Goal: Check status: Check status

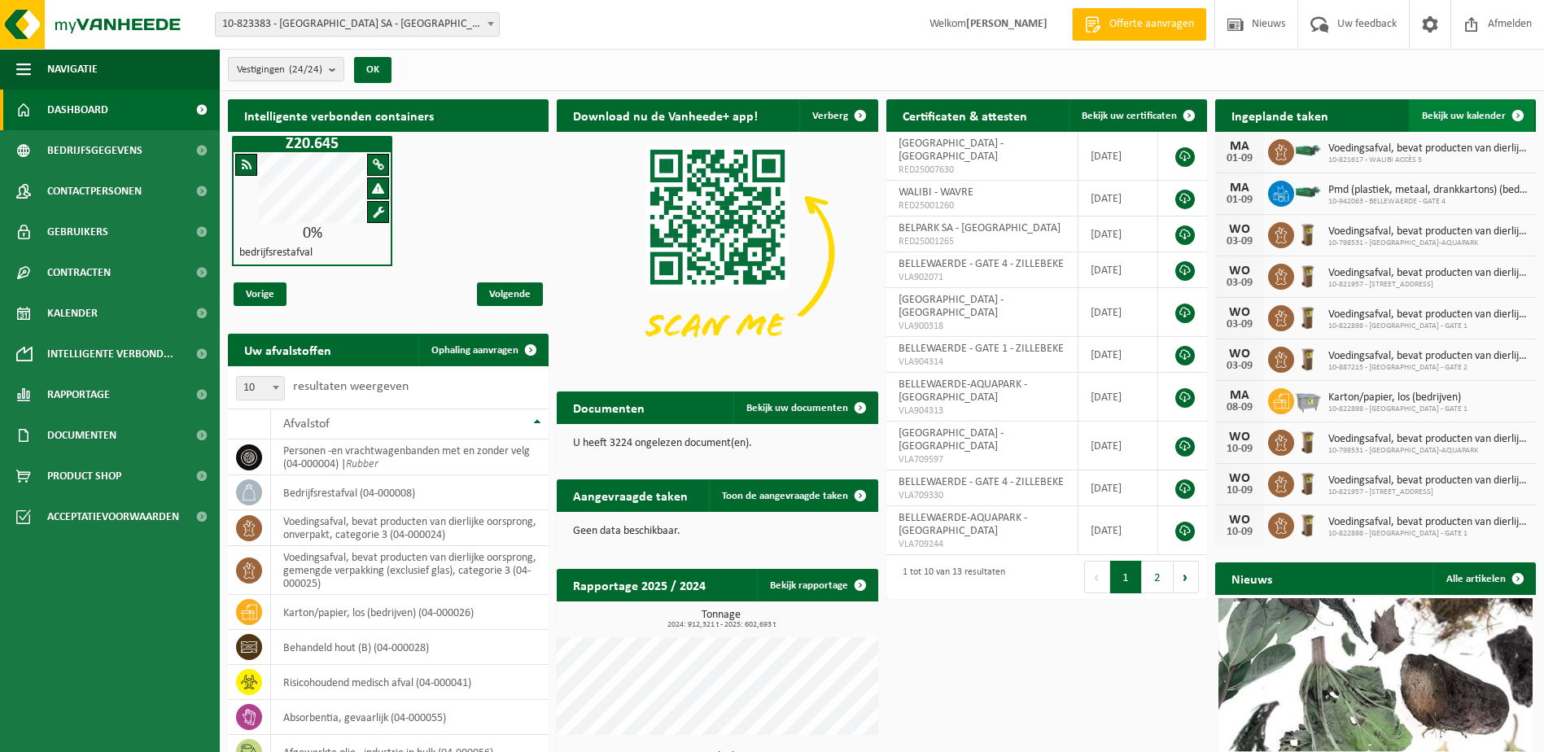
drag, startPoint x: 1453, startPoint y: 112, endPoint x: 1160, endPoint y: 264, distance: 329.8
click at [1453, 112] on span "Bekijk uw kalender" at bounding box center [1464, 116] width 84 height 11
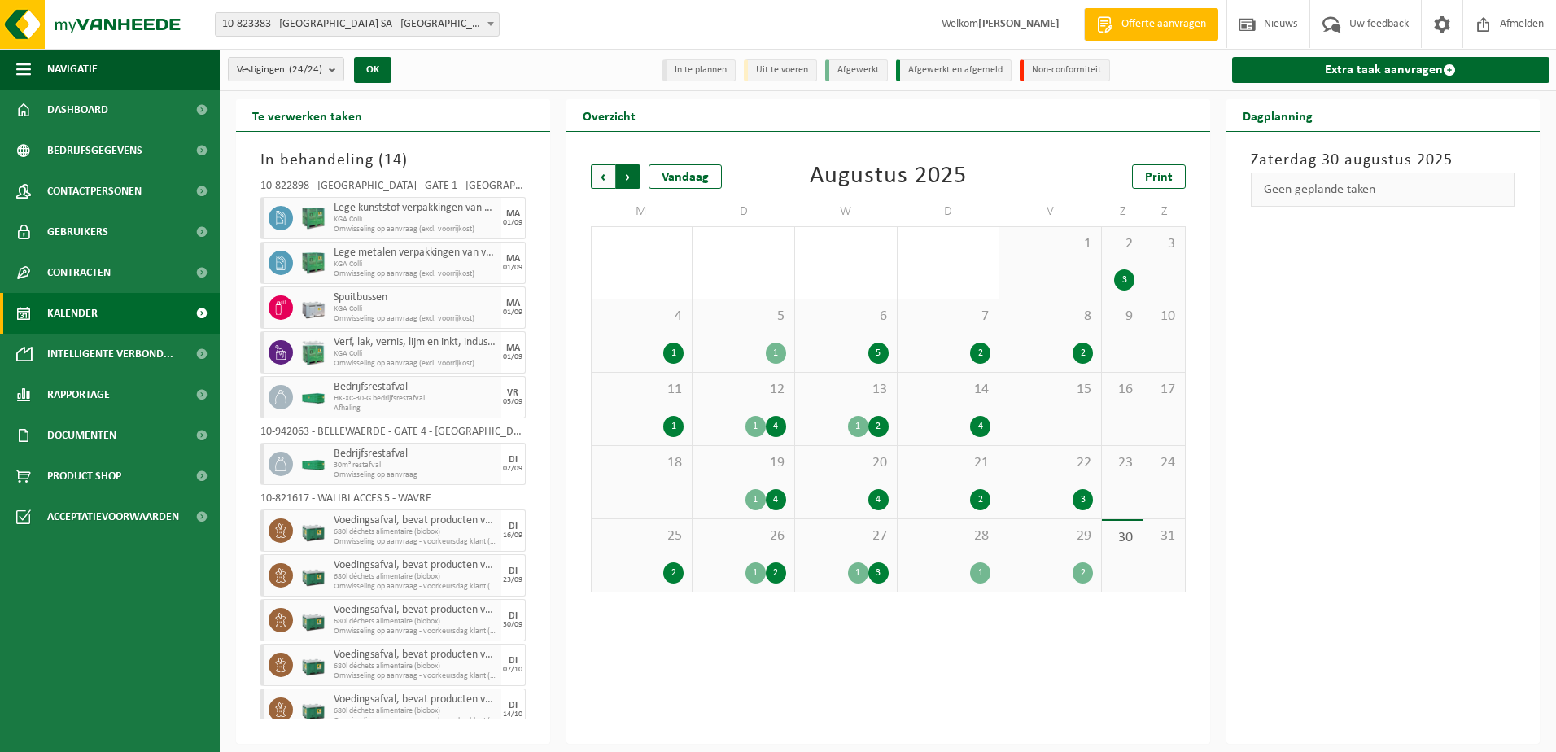
click at [604, 177] on span "Vorige" at bounding box center [603, 176] width 24 height 24
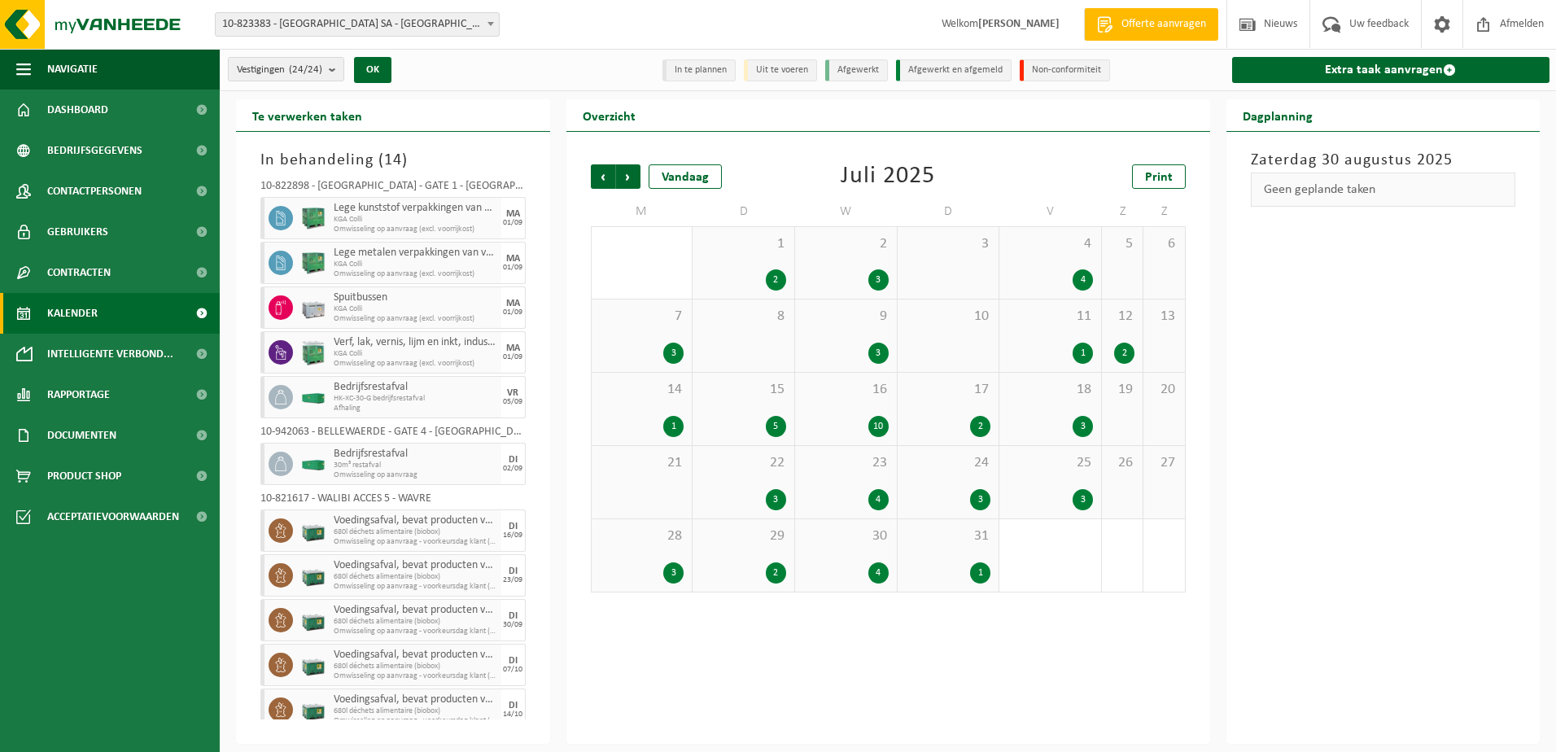
click at [1086, 283] on div "4" at bounding box center [1083, 279] width 20 height 21
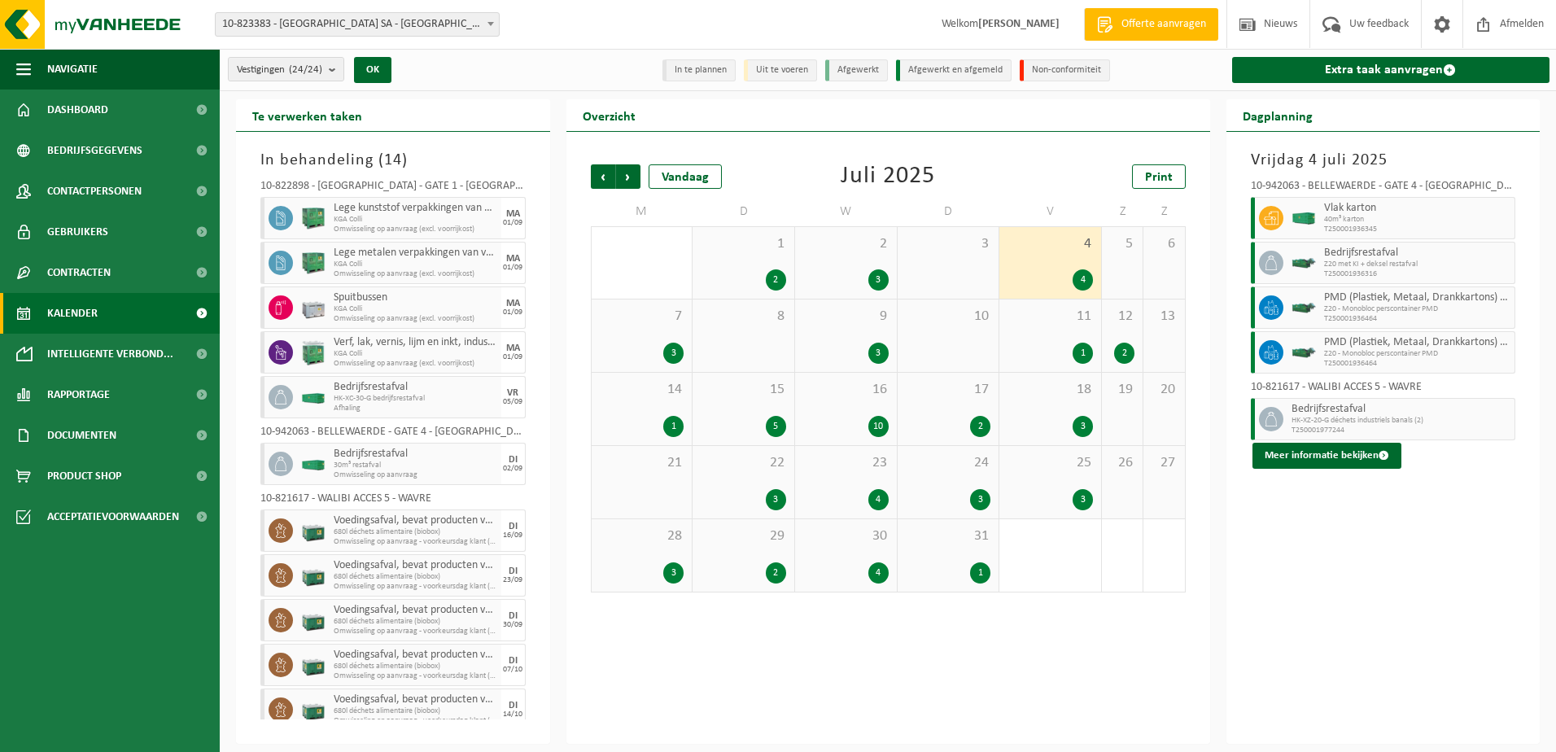
click at [1085, 352] on div "1" at bounding box center [1083, 353] width 20 height 21
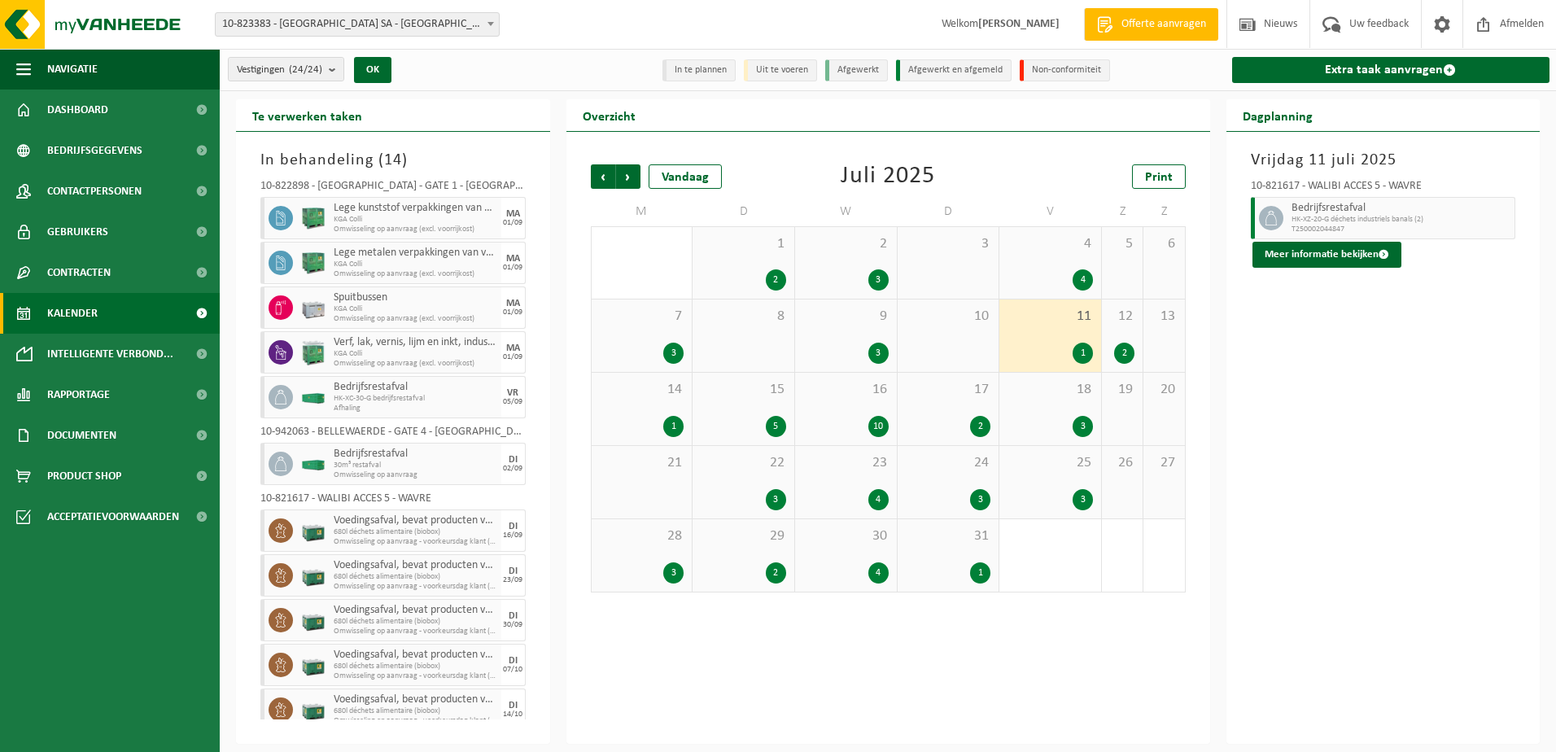
click at [1085, 426] on div "3" at bounding box center [1083, 426] width 20 height 21
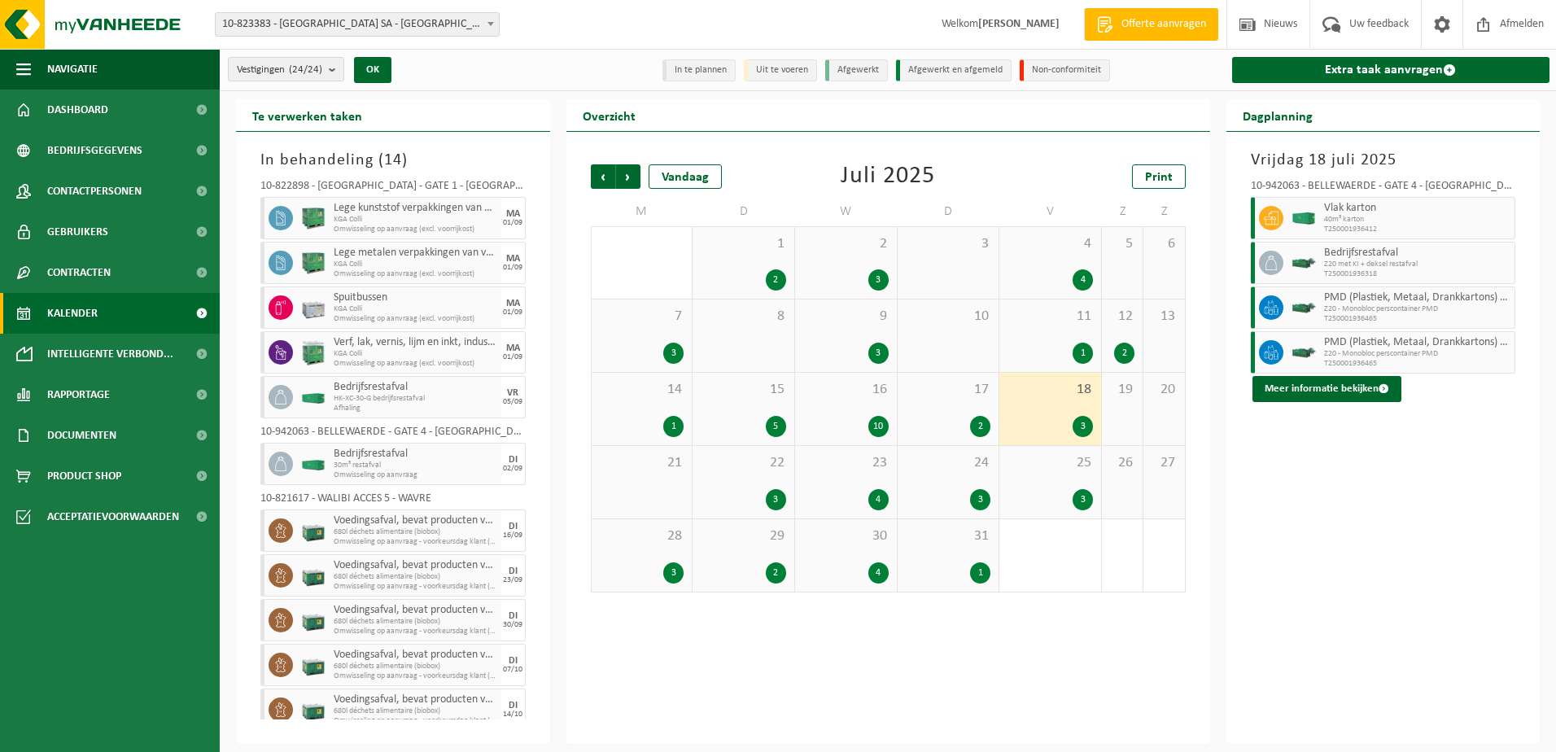
click at [1084, 500] on div "3" at bounding box center [1083, 499] width 20 height 21
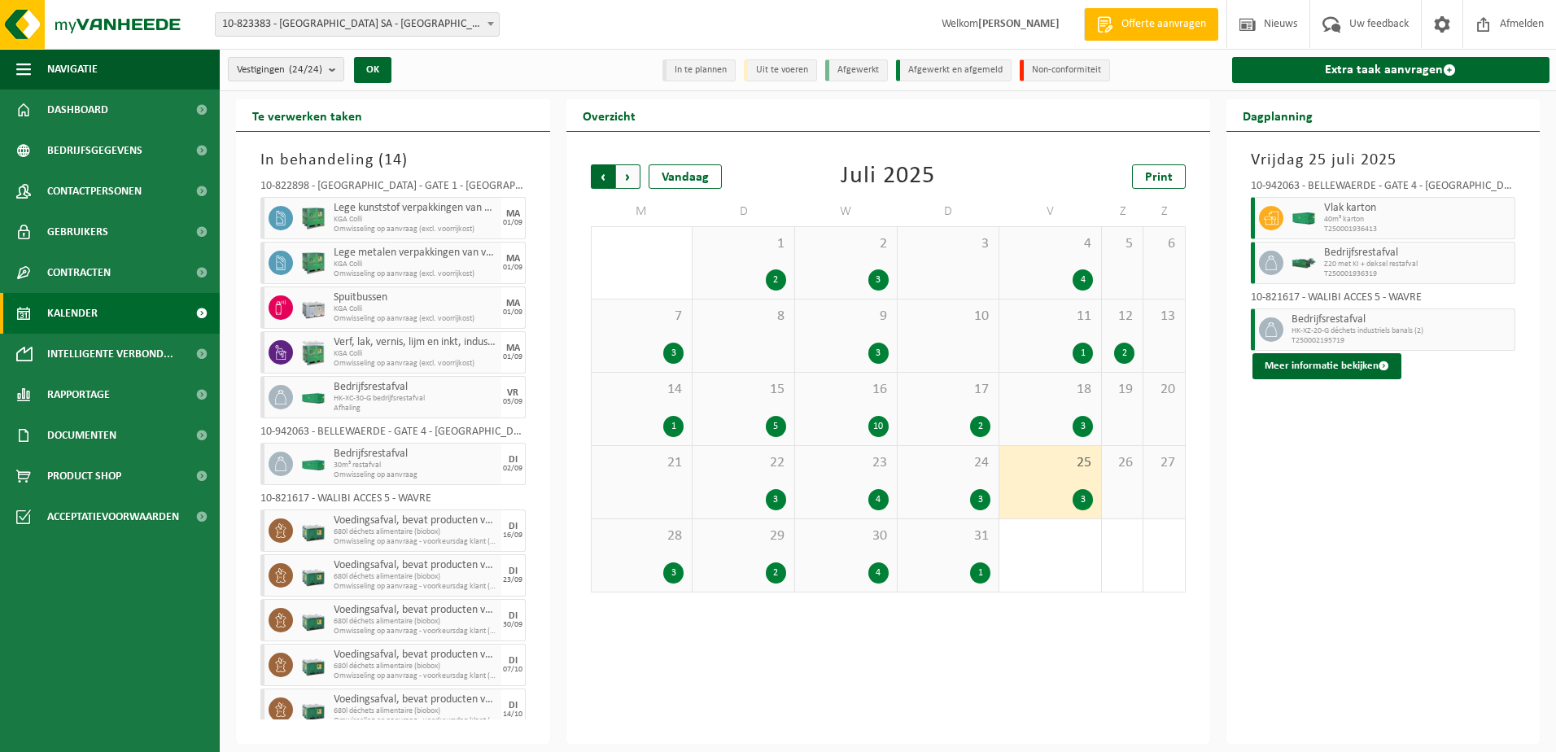
click at [630, 179] on span "Volgende" at bounding box center [628, 176] width 24 height 24
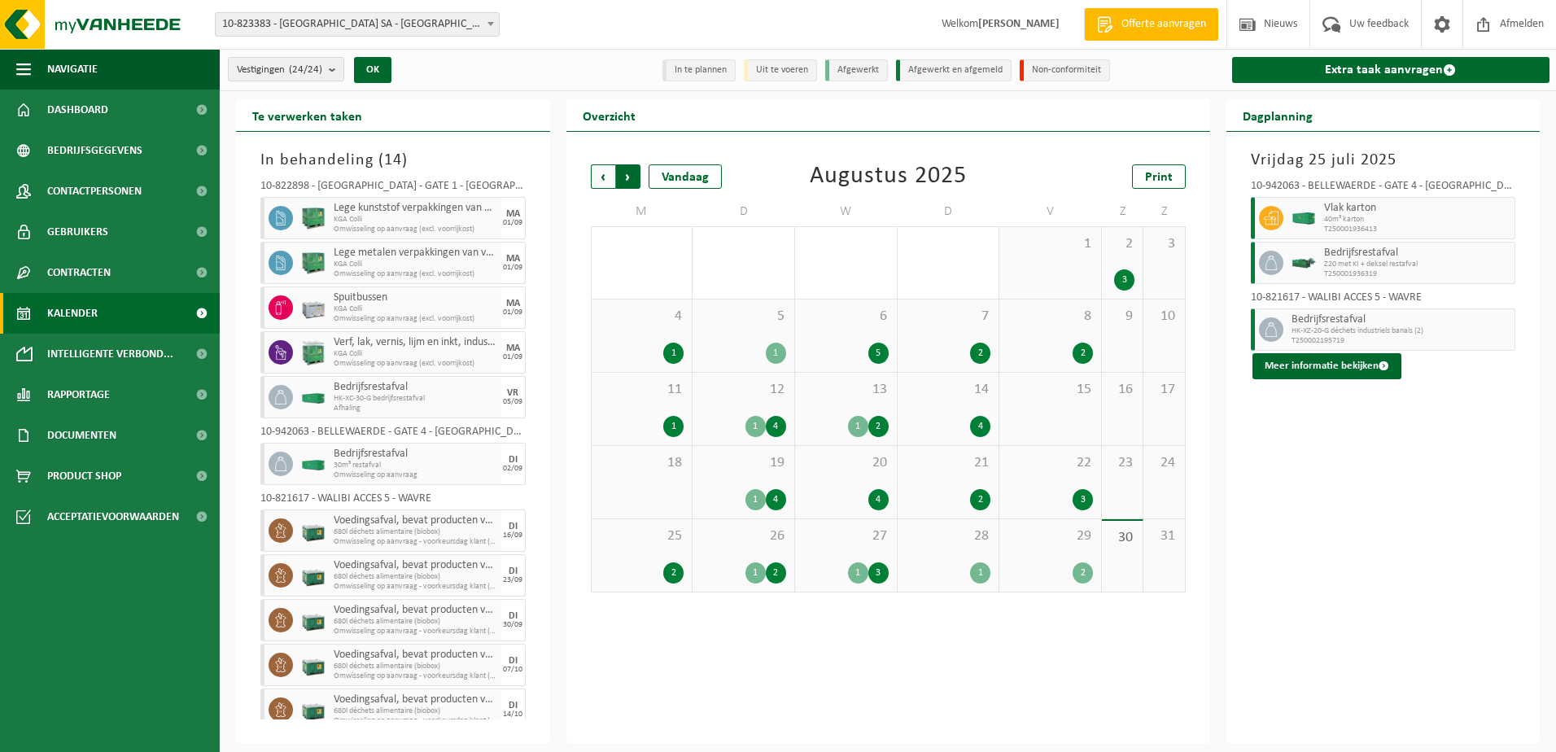
click at [605, 179] on span "Vorige" at bounding box center [603, 176] width 24 height 24
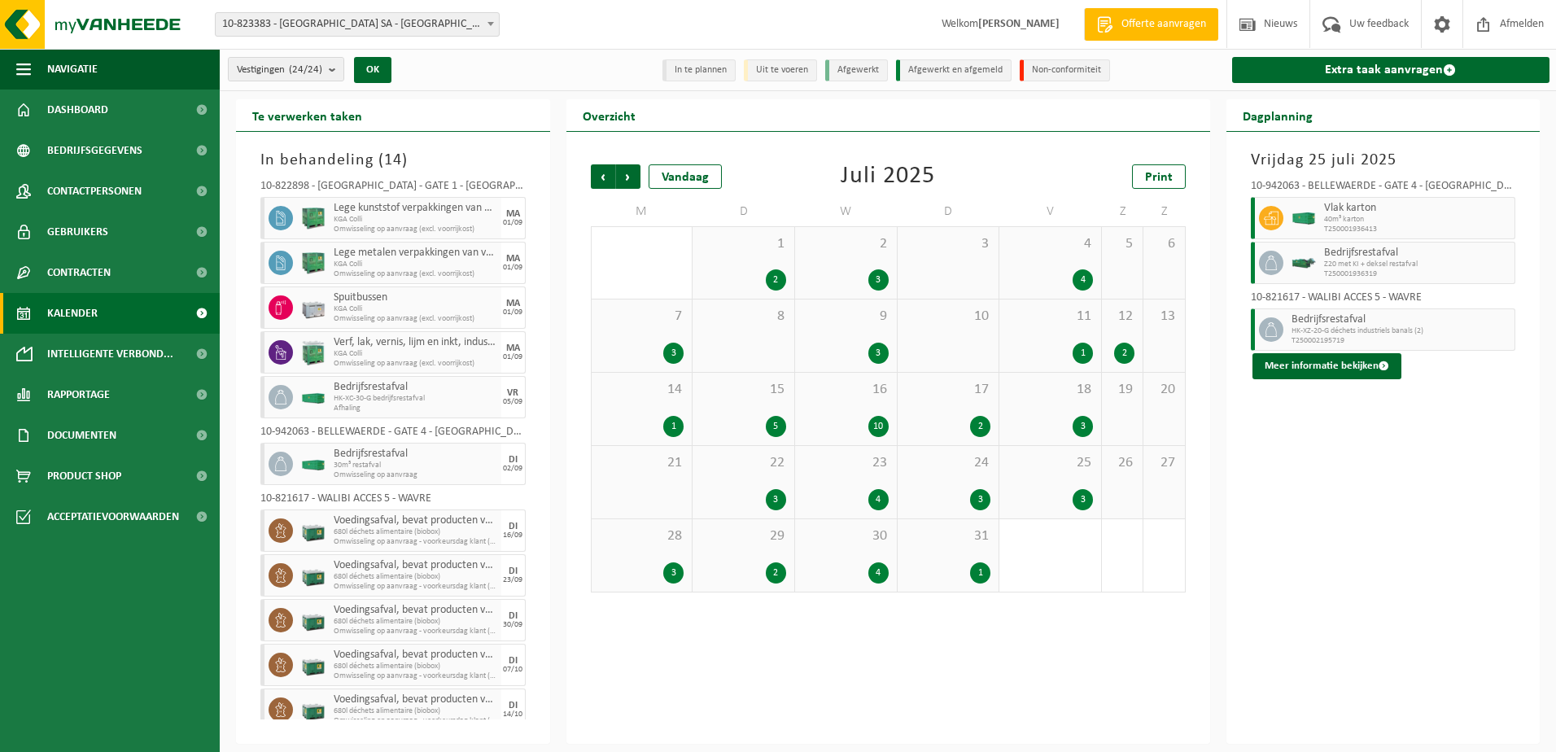
click at [1079, 493] on div "3" at bounding box center [1083, 499] width 20 height 21
click at [1077, 497] on div "3" at bounding box center [1083, 499] width 20 height 21
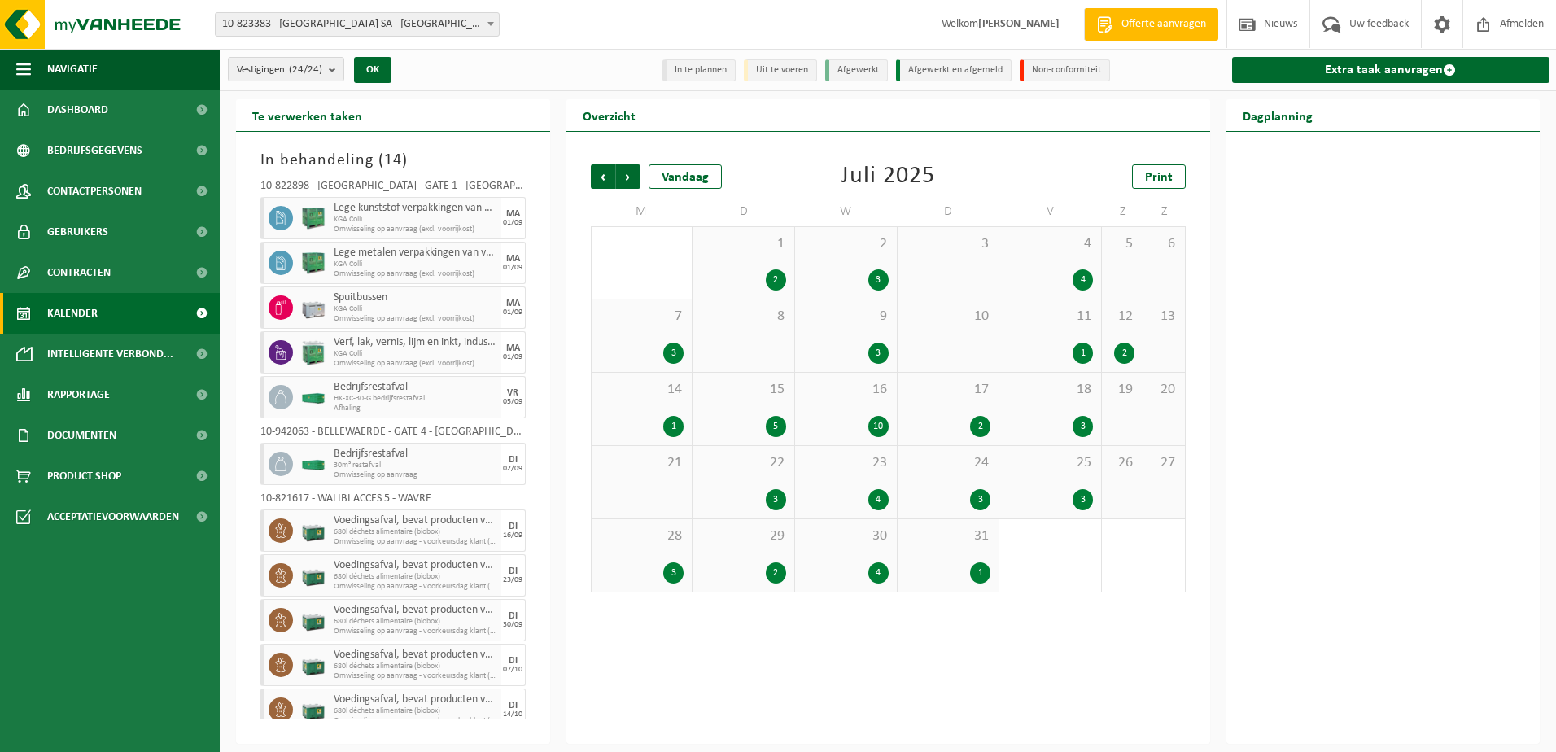
click at [1077, 497] on div "3" at bounding box center [1083, 499] width 20 height 21
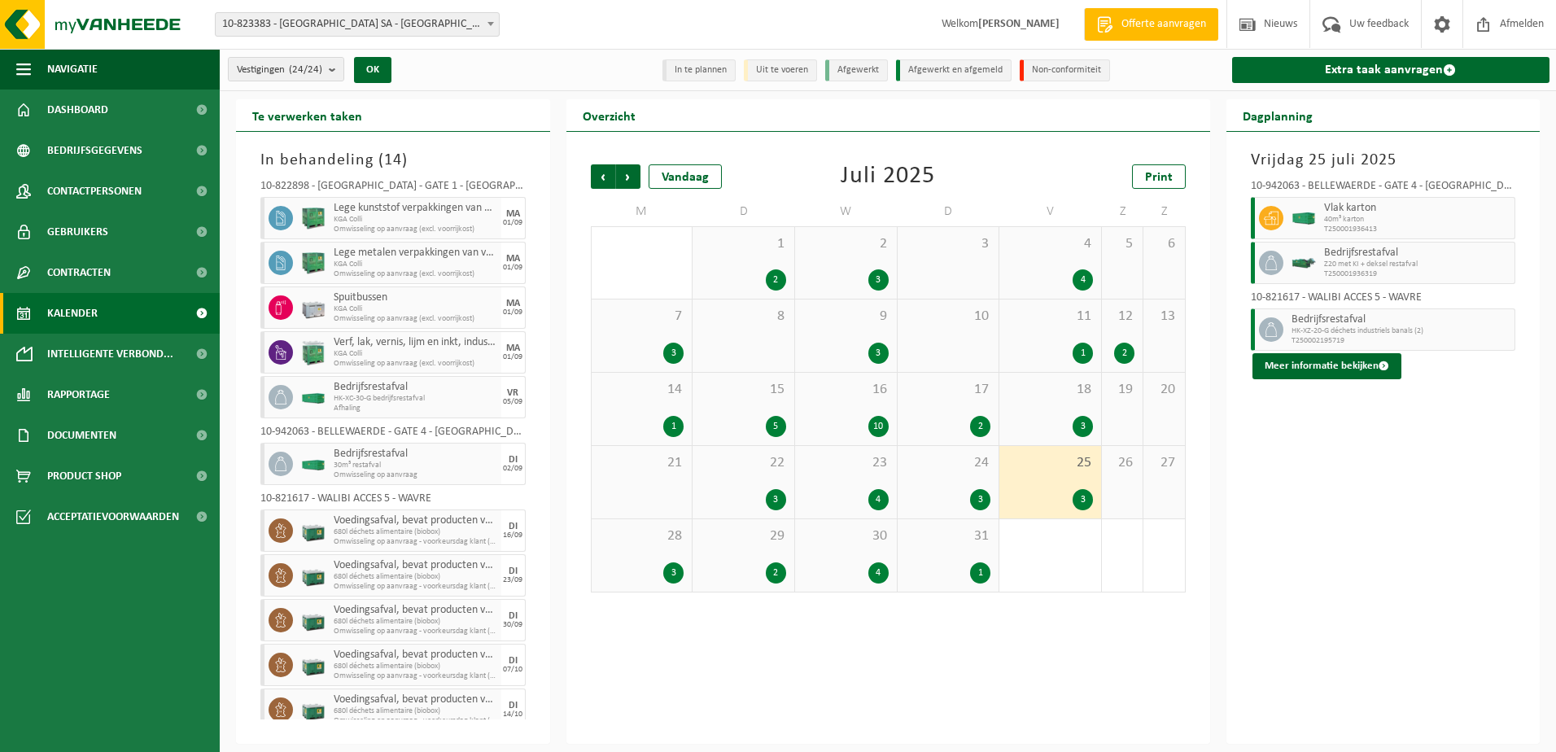
click at [1082, 426] on div "3" at bounding box center [1083, 426] width 20 height 21
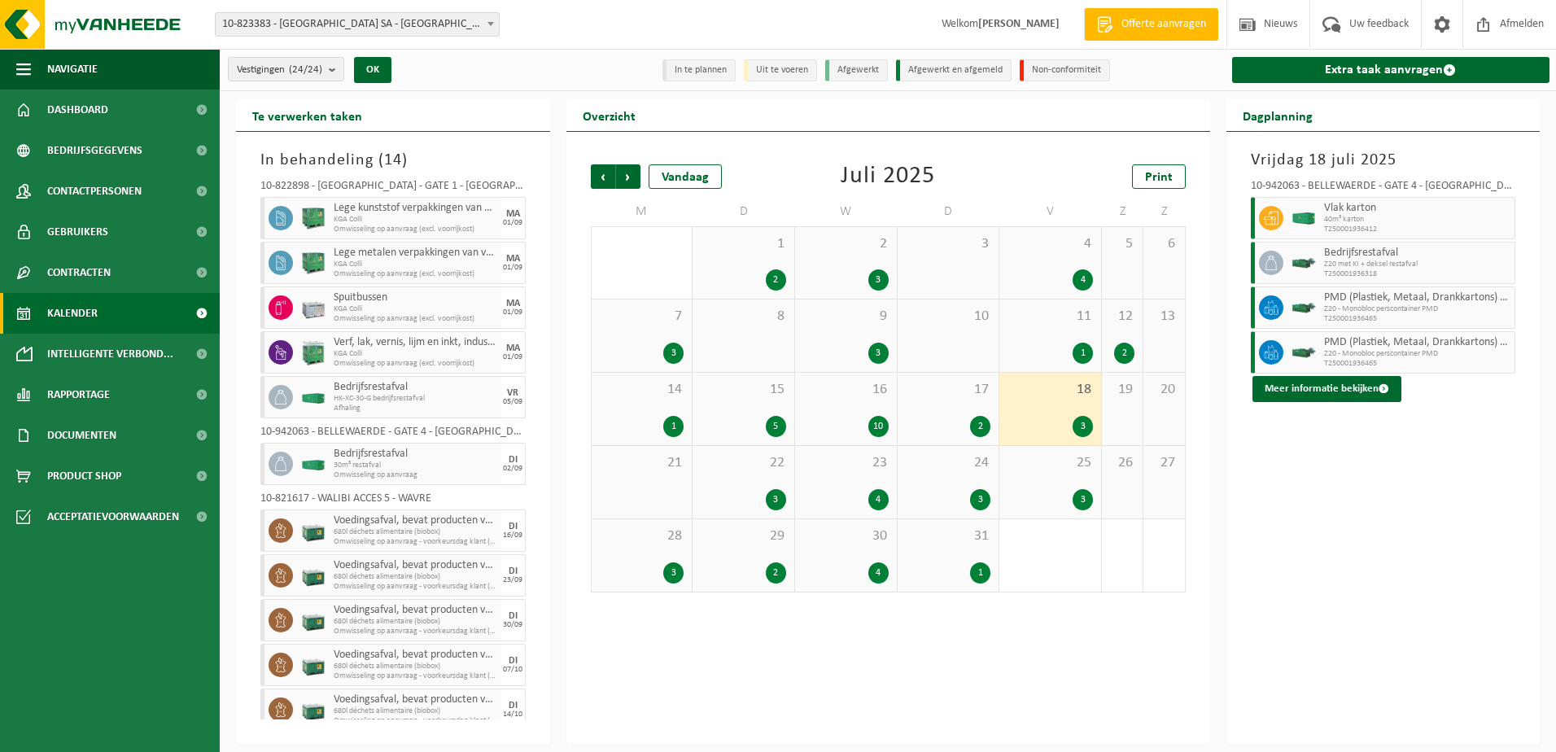
click at [1082, 502] on div "3" at bounding box center [1083, 499] width 20 height 21
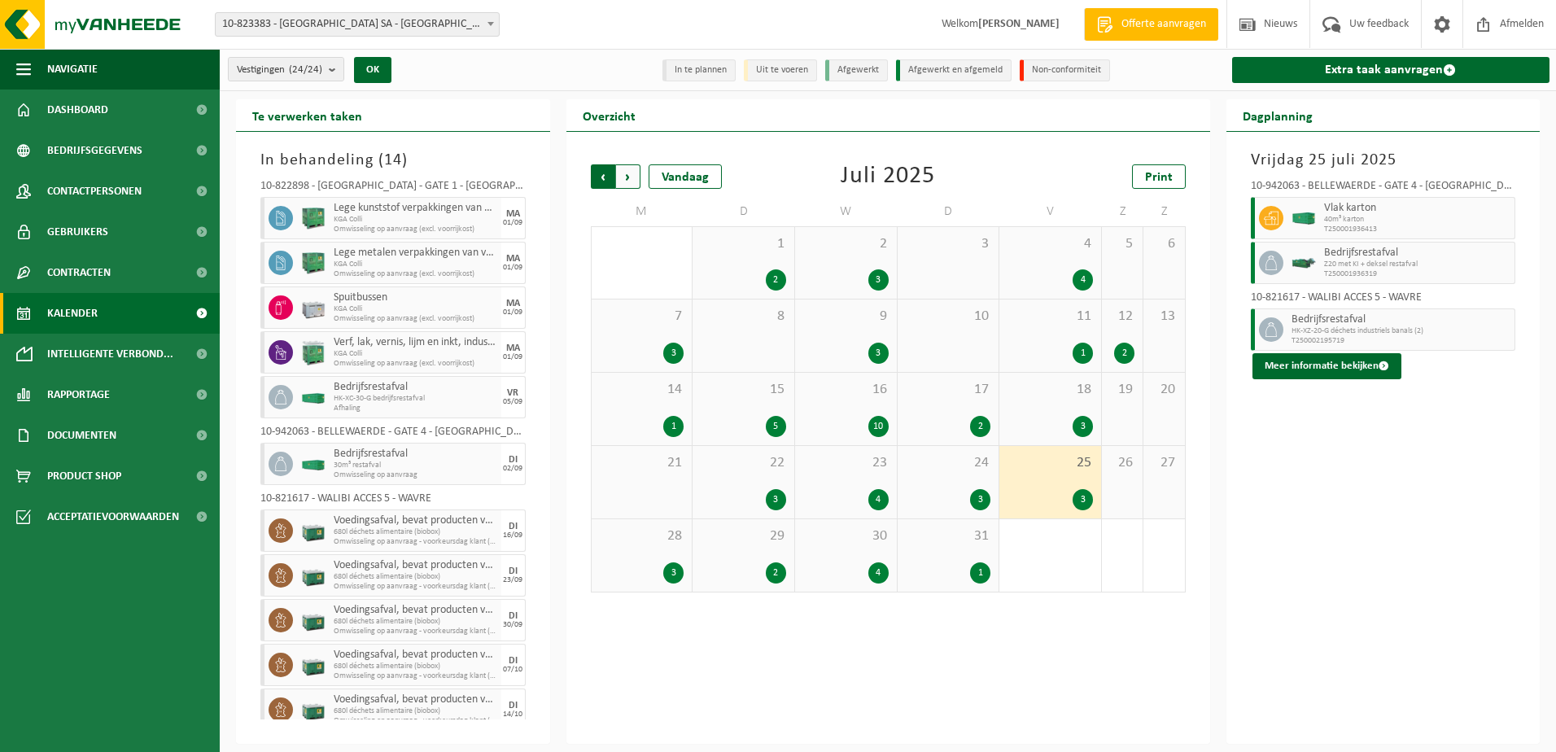
click at [631, 172] on span "Volgende" at bounding box center [628, 176] width 24 height 24
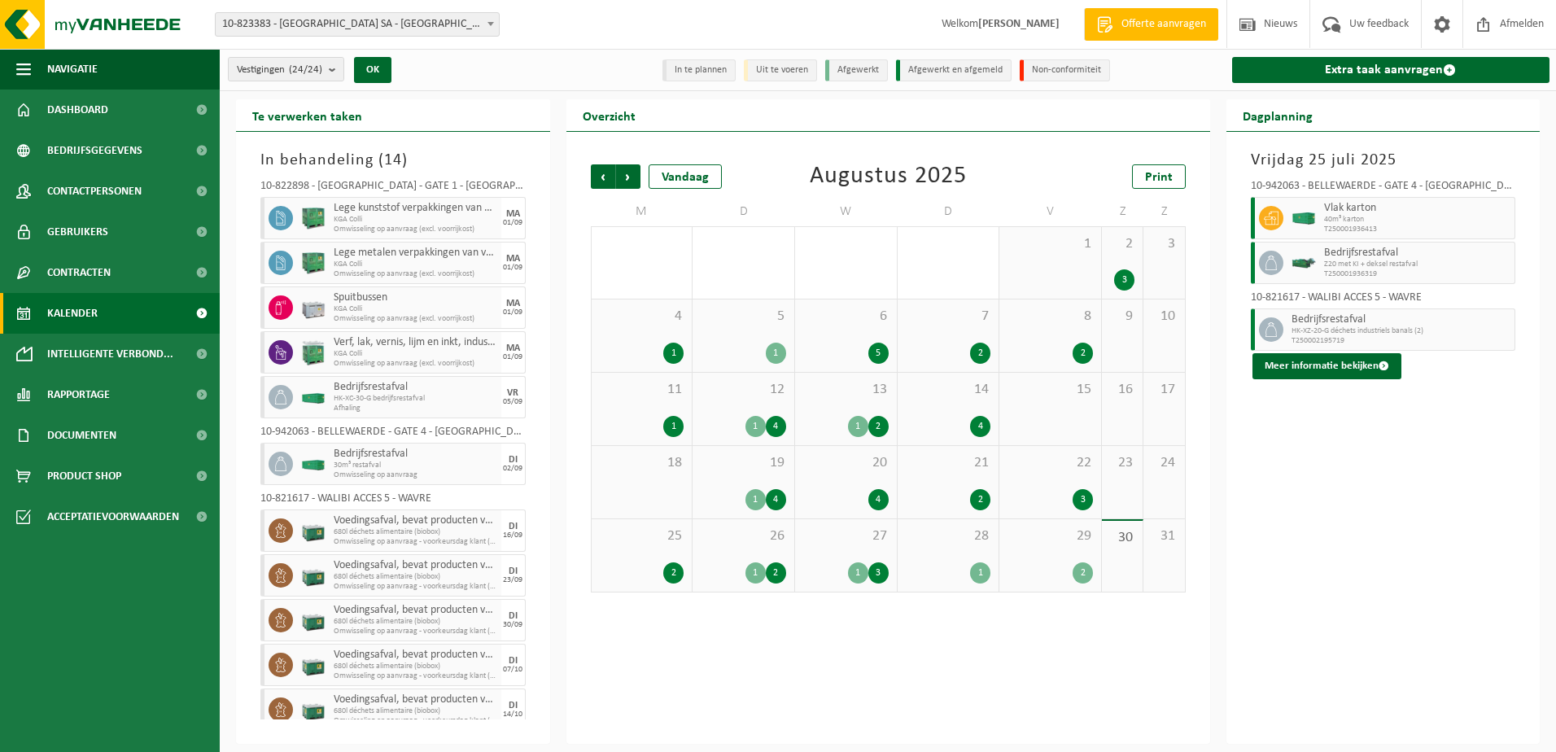
click at [1080, 352] on div "2" at bounding box center [1083, 353] width 20 height 21
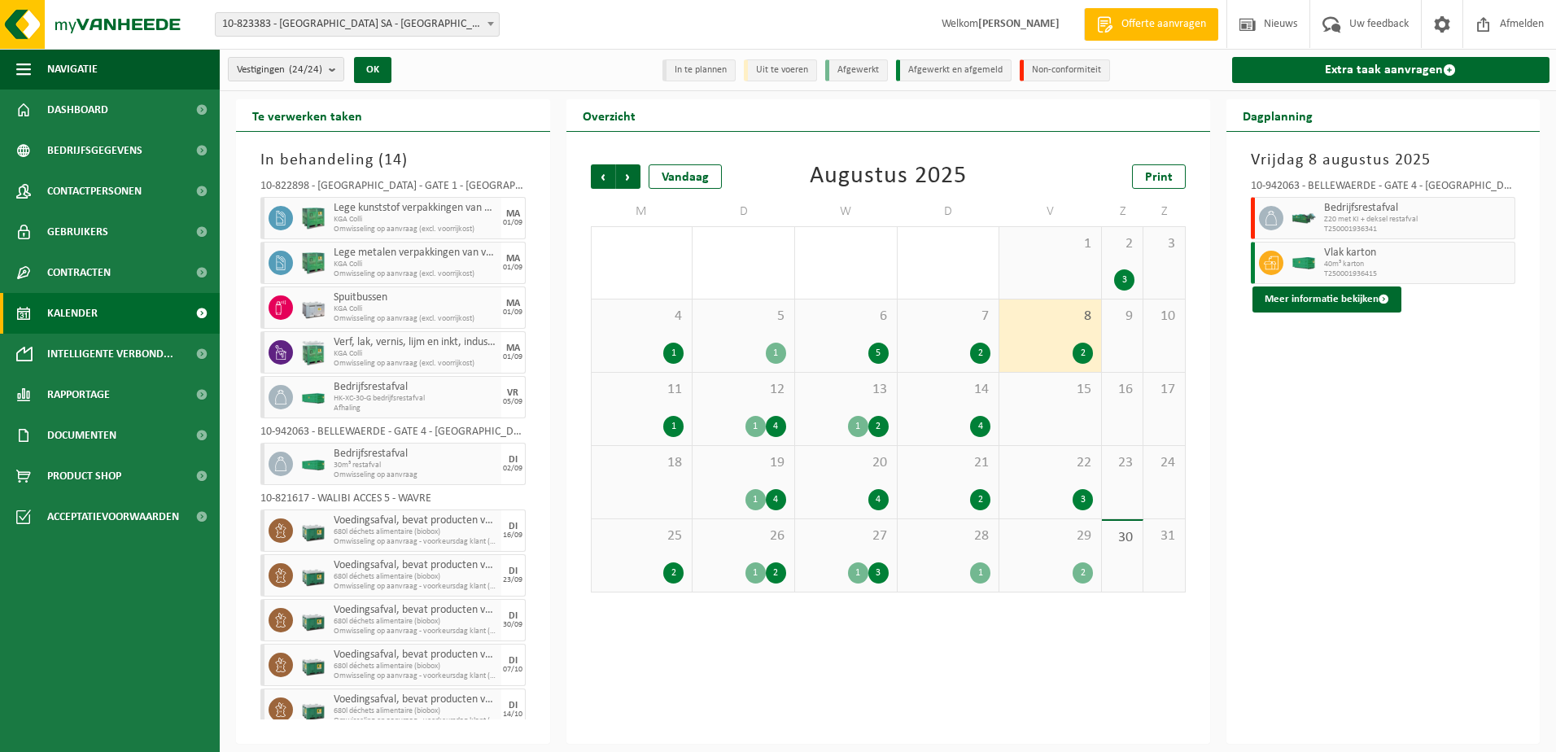
click at [1083, 427] on div "15" at bounding box center [1050, 409] width 102 height 72
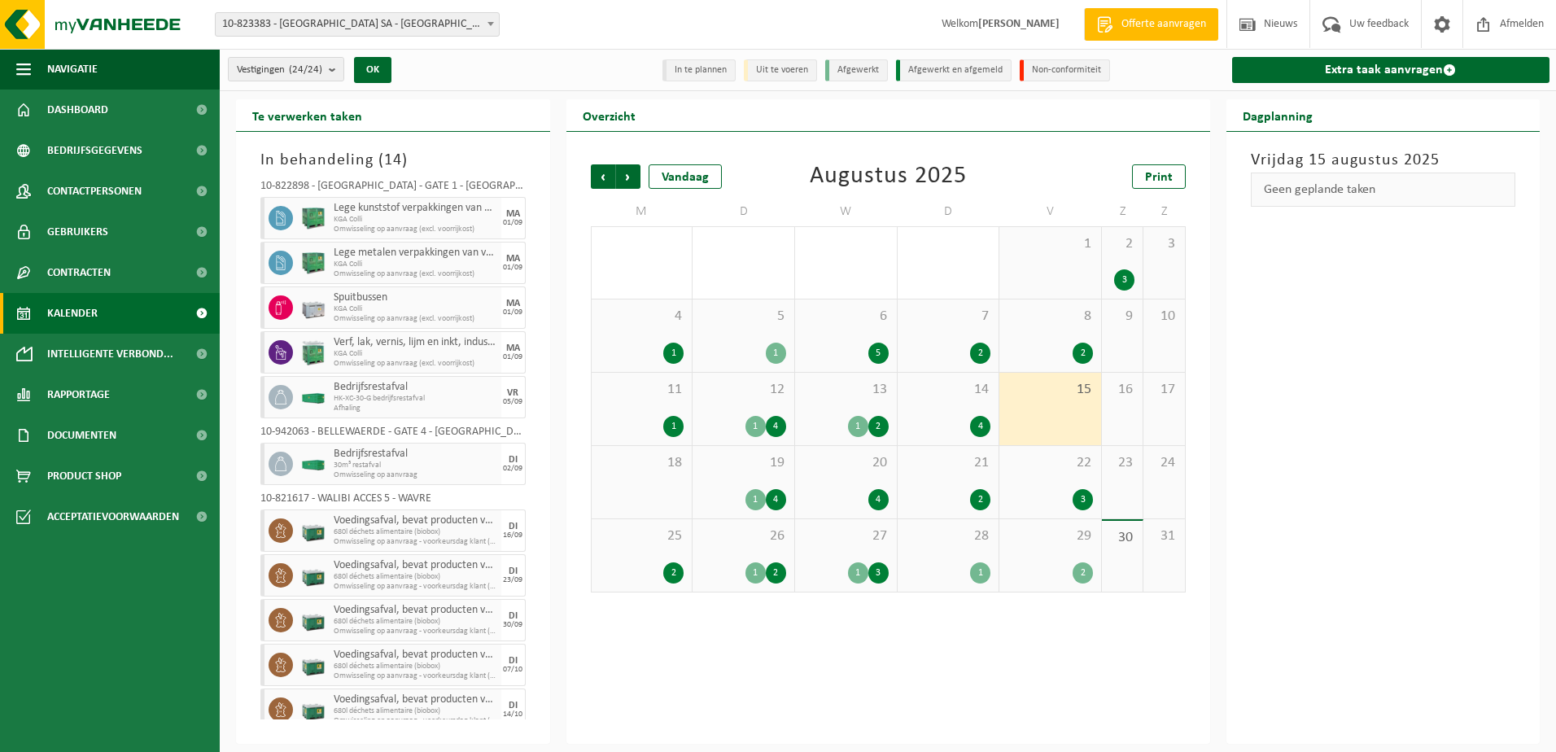
click at [1089, 496] on div "3" at bounding box center [1083, 499] width 20 height 21
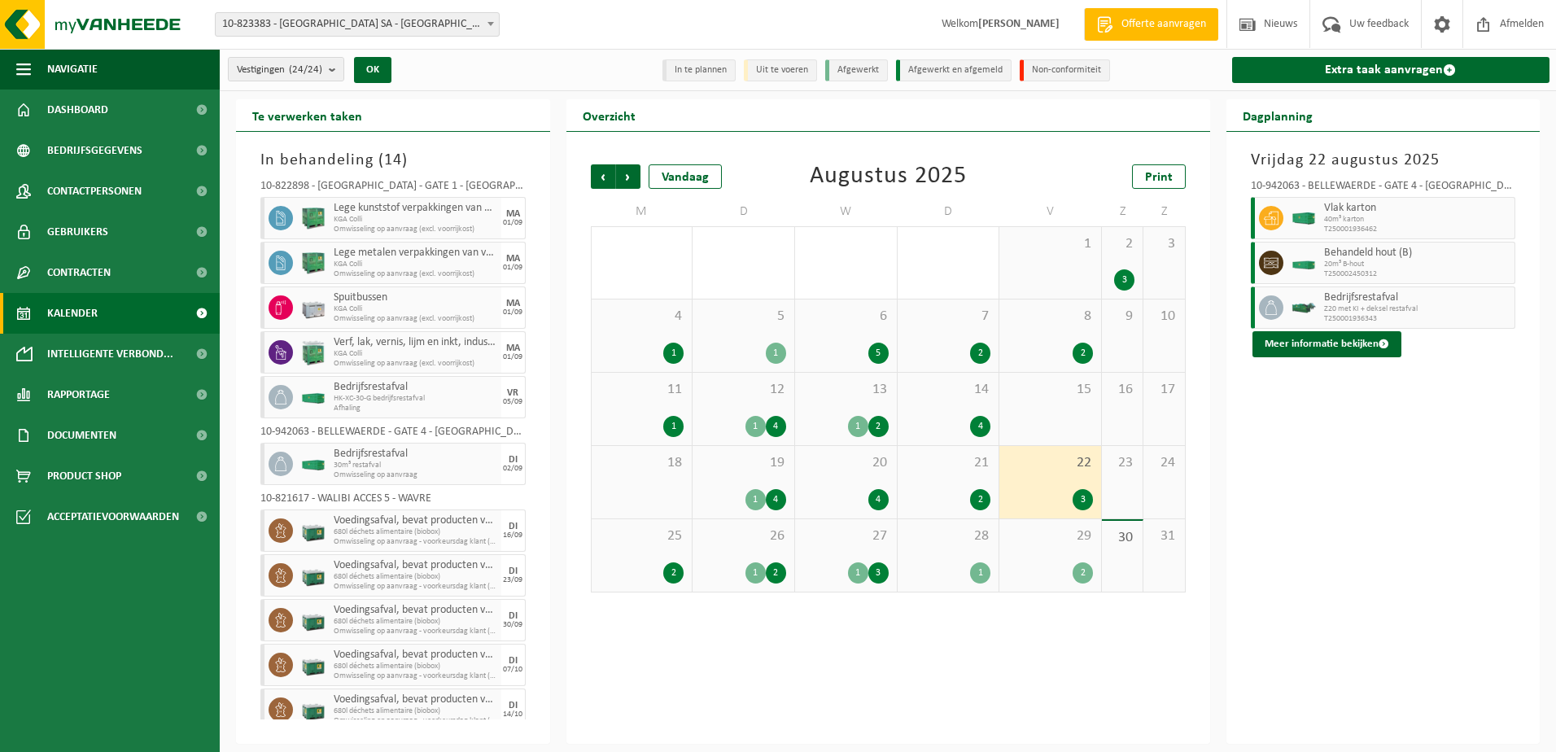
click at [1085, 574] on div "2" at bounding box center [1083, 572] width 20 height 21
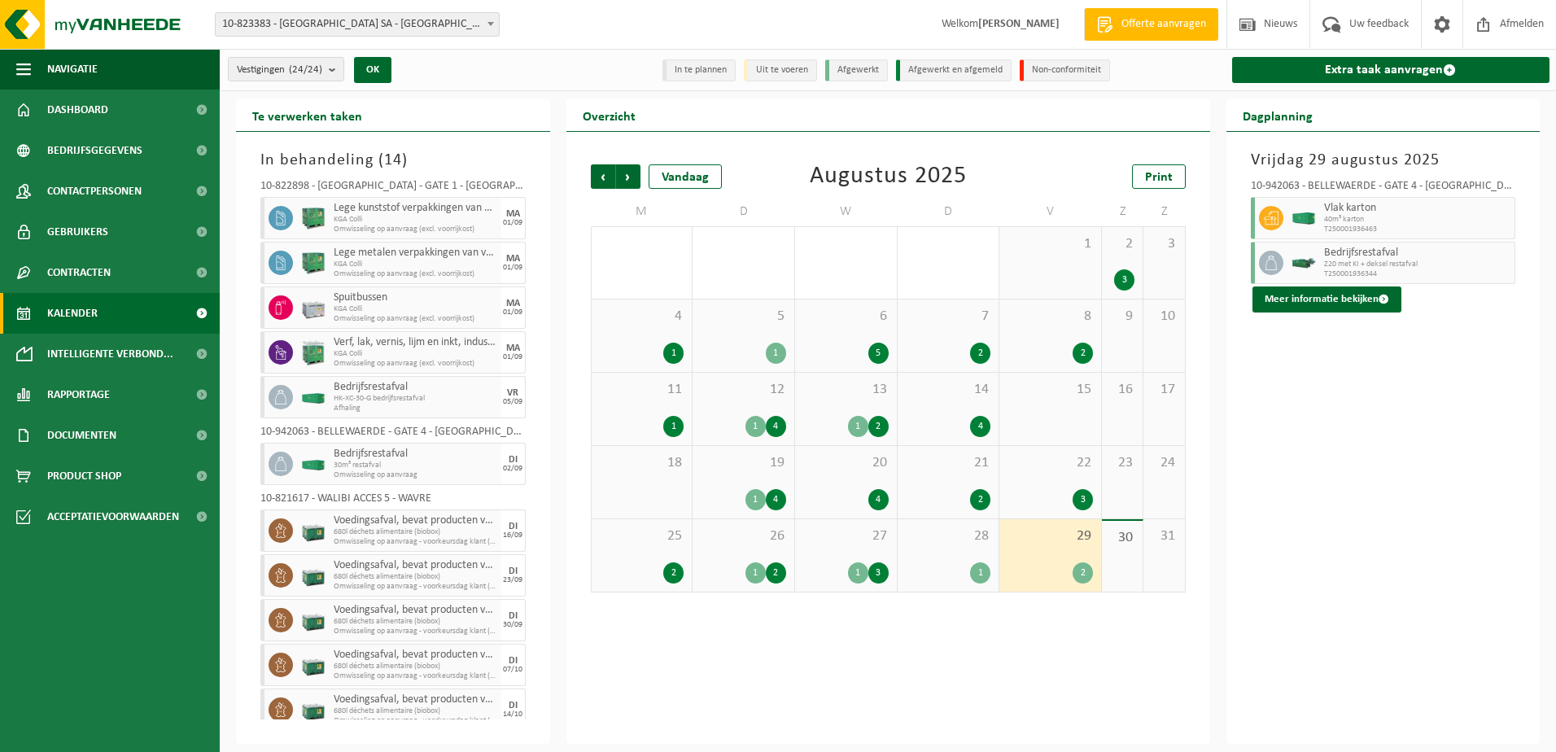
click at [979, 571] on div "1" at bounding box center [980, 572] width 20 height 21
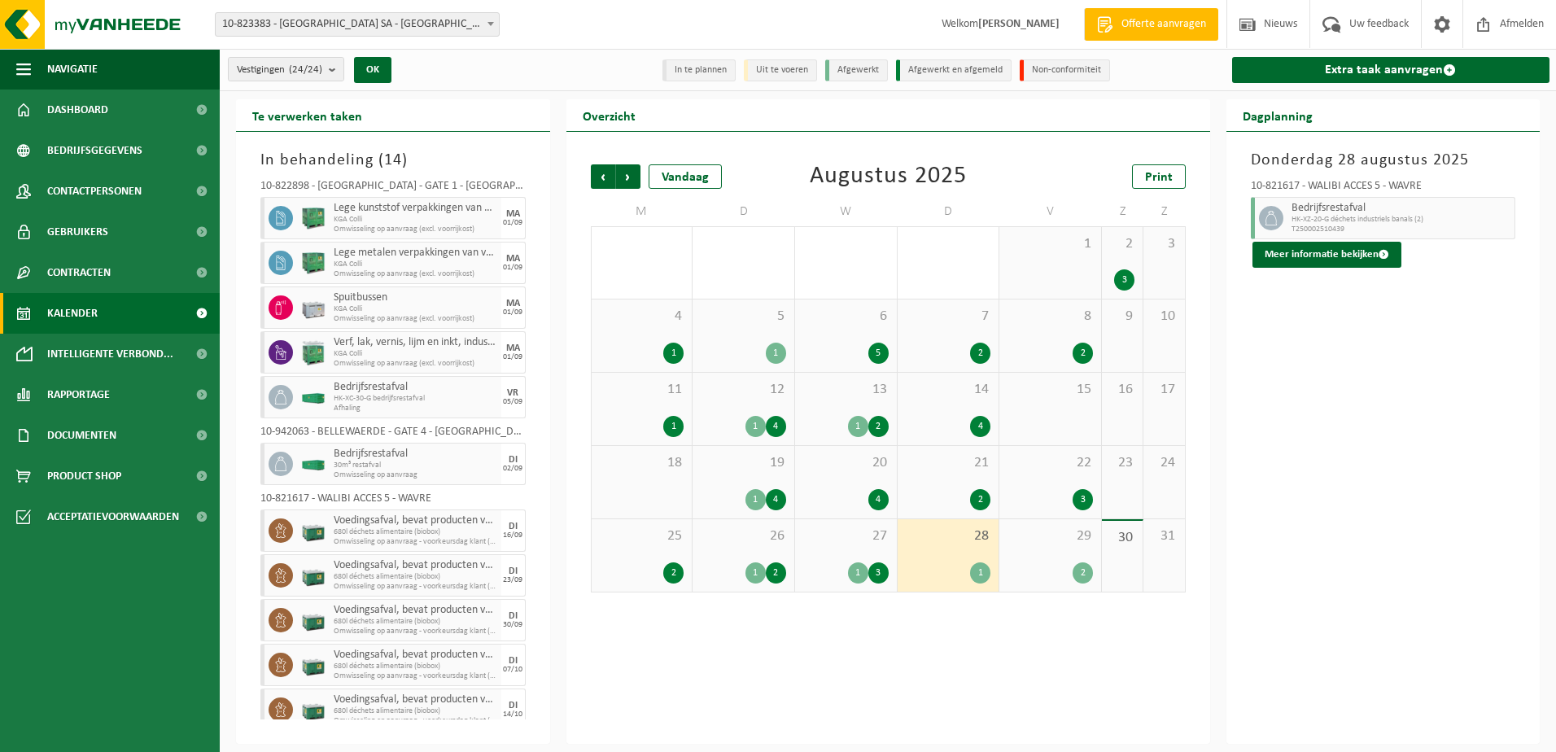
click at [977, 490] on div "2" at bounding box center [980, 499] width 20 height 21
